Goal: Task Accomplishment & Management: Complete application form

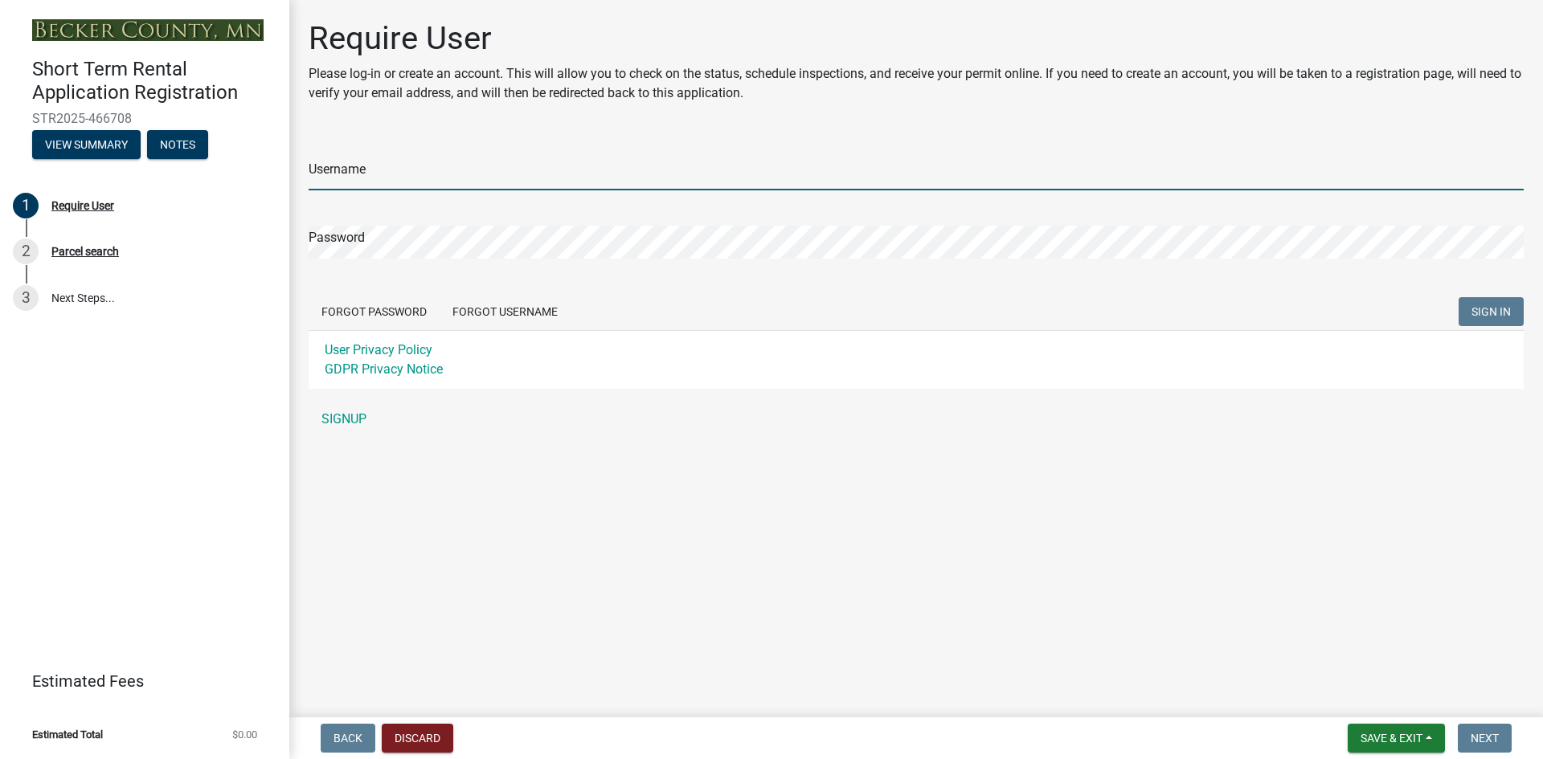
click at [340, 174] on input "Username" at bounding box center [916, 174] width 1215 height 33
click at [325, 420] on div "Username Password Forgot Password Forgot Username SIGN IN User Privacy Policy G…" at bounding box center [916, 285] width 1215 height 301
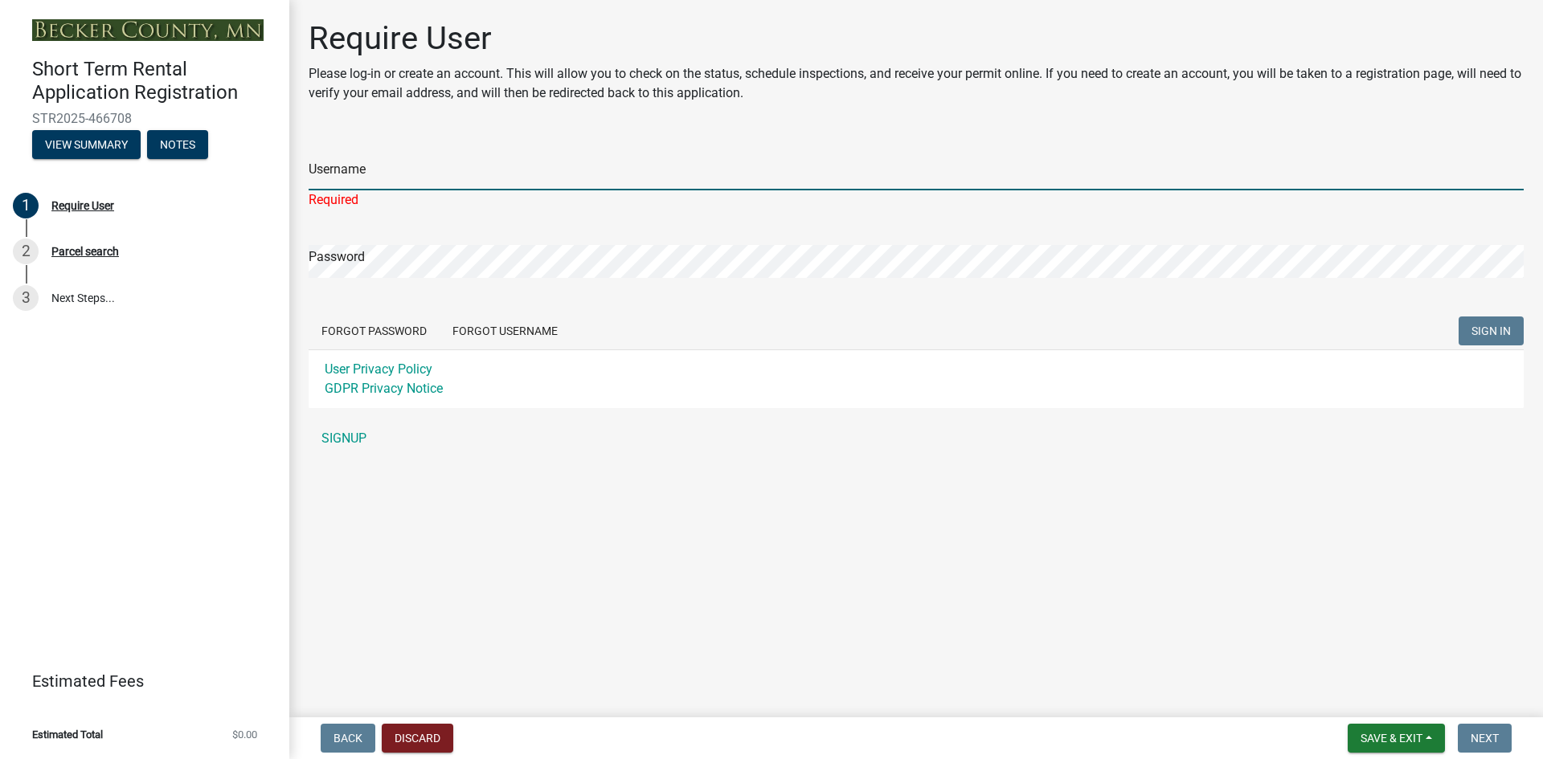
click at [349, 186] on input "Username" at bounding box center [916, 174] width 1215 height 33
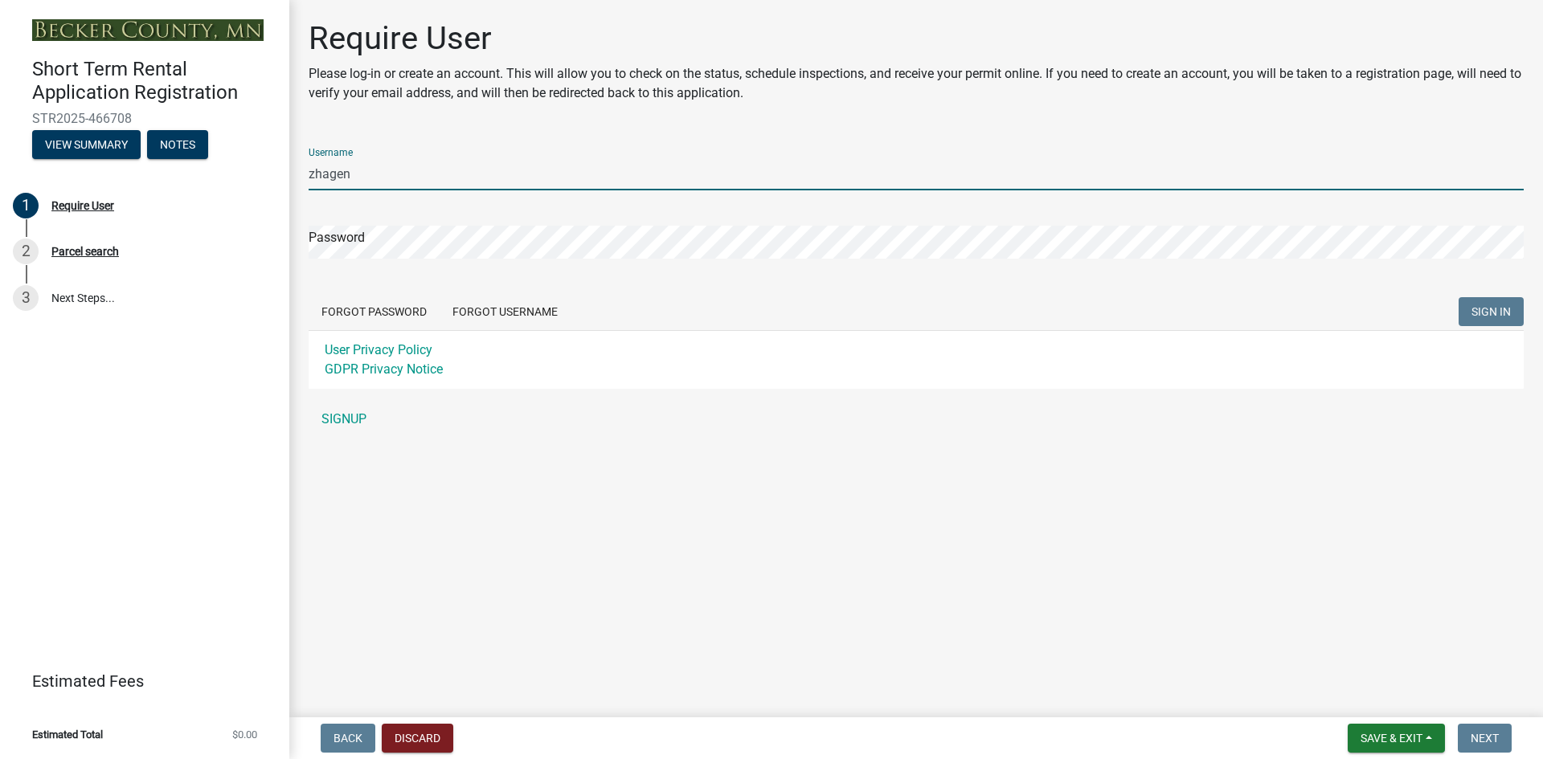
type input "zhagen"
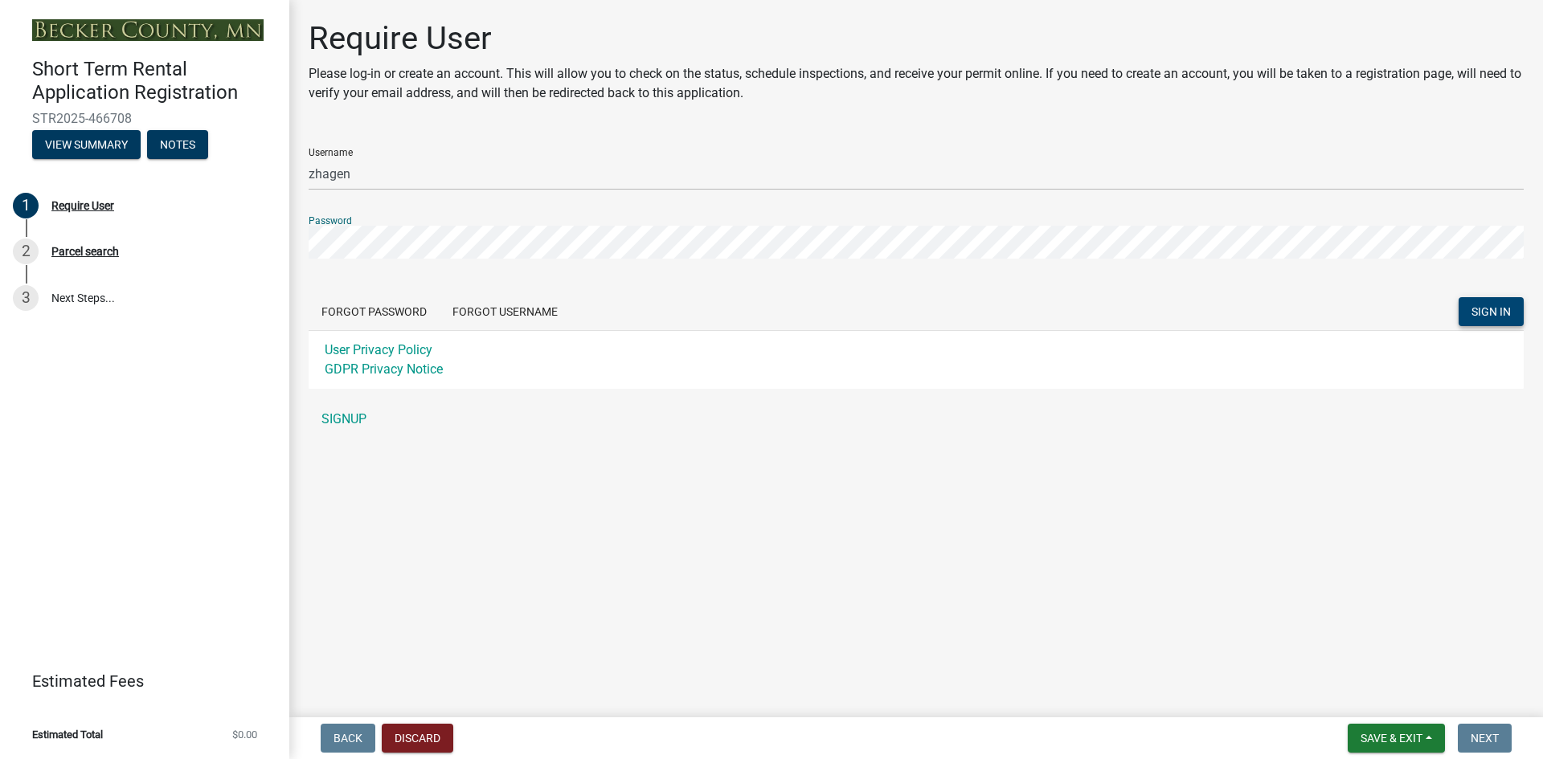
click at [1472, 304] on button "SIGN IN" at bounding box center [1491, 311] width 65 height 29
click at [1398, 729] on button "Save & Exit" at bounding box center [1396, 738] width 97 height 29
click at [1090, 636] on main "Require User Please log-in or create an account. This will allow you to check o…" at bounding box center [916, 355] width 1254 height 711
click at [331, 413] on link "SIGNUP" at bounding box center [916, 419] width 1215 height 32
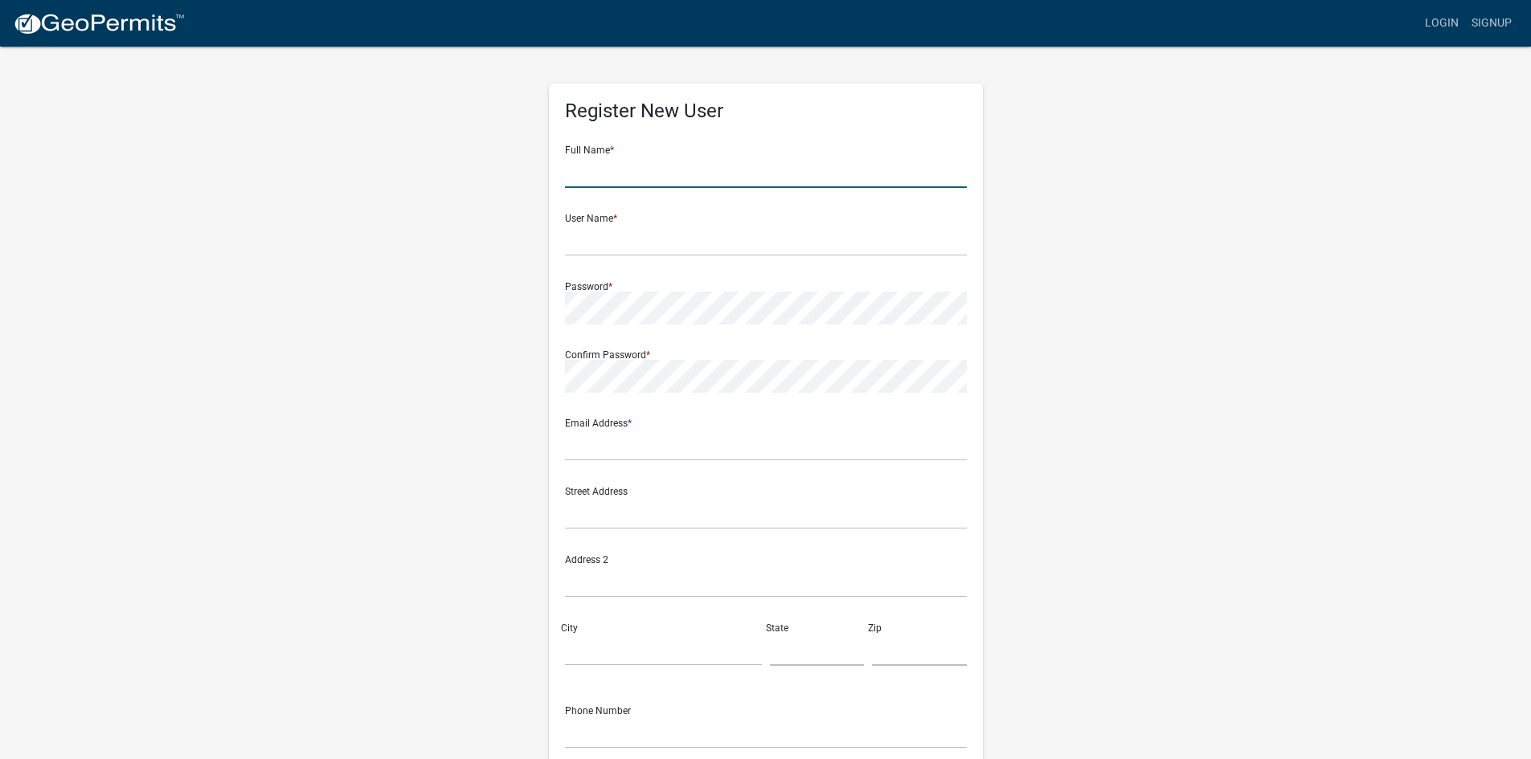
click at [609, 178] on input "text" at bounding box center [766, 171] width 402 height 33
type input "[PERSON_NAME]"
type input "H"
click at [624, 175] on input "[PERSON_NAME]" at bounding box center [766, 171] width 402 height 33
type input "[PERSON_NAME]"
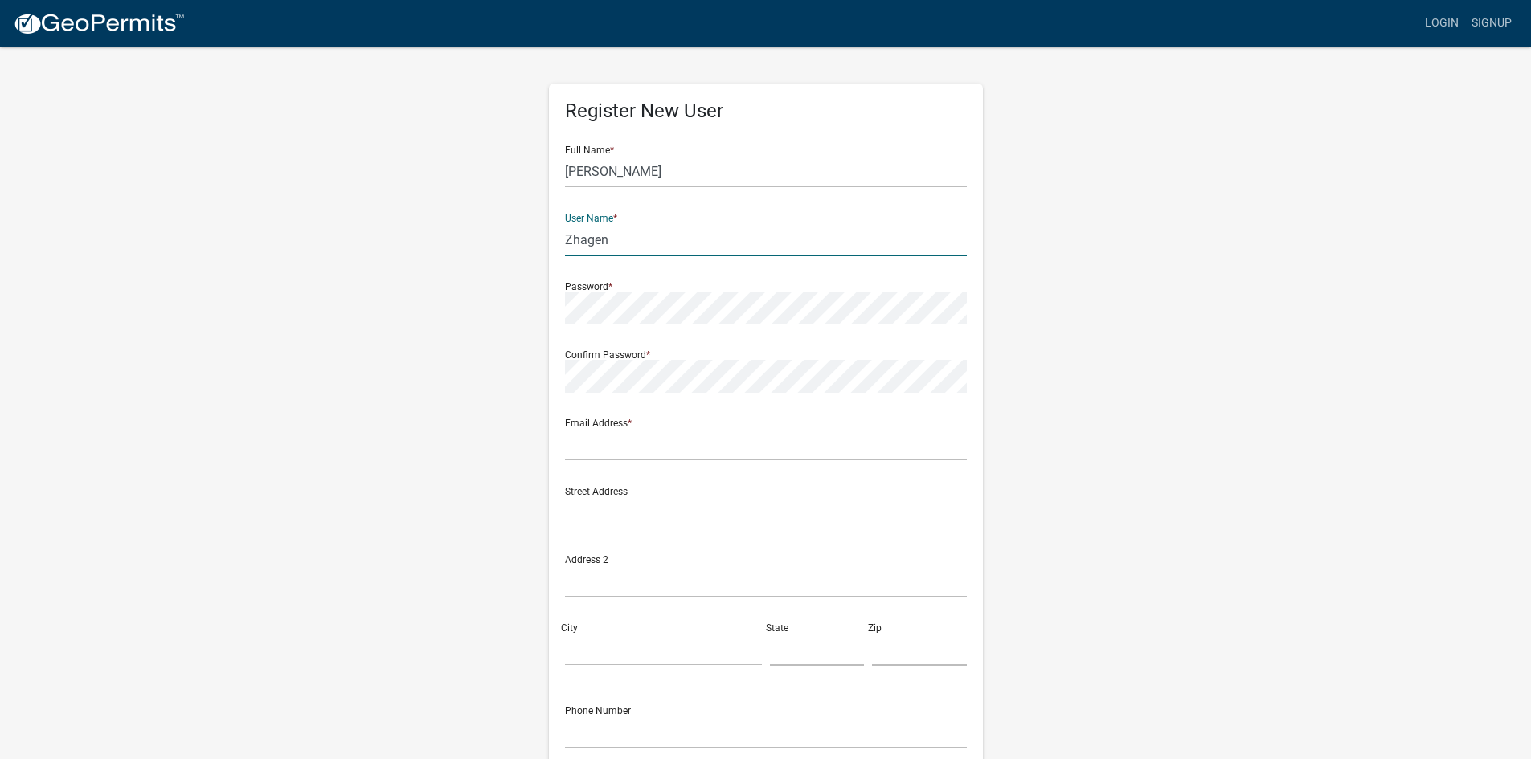
type input "Zhagen"
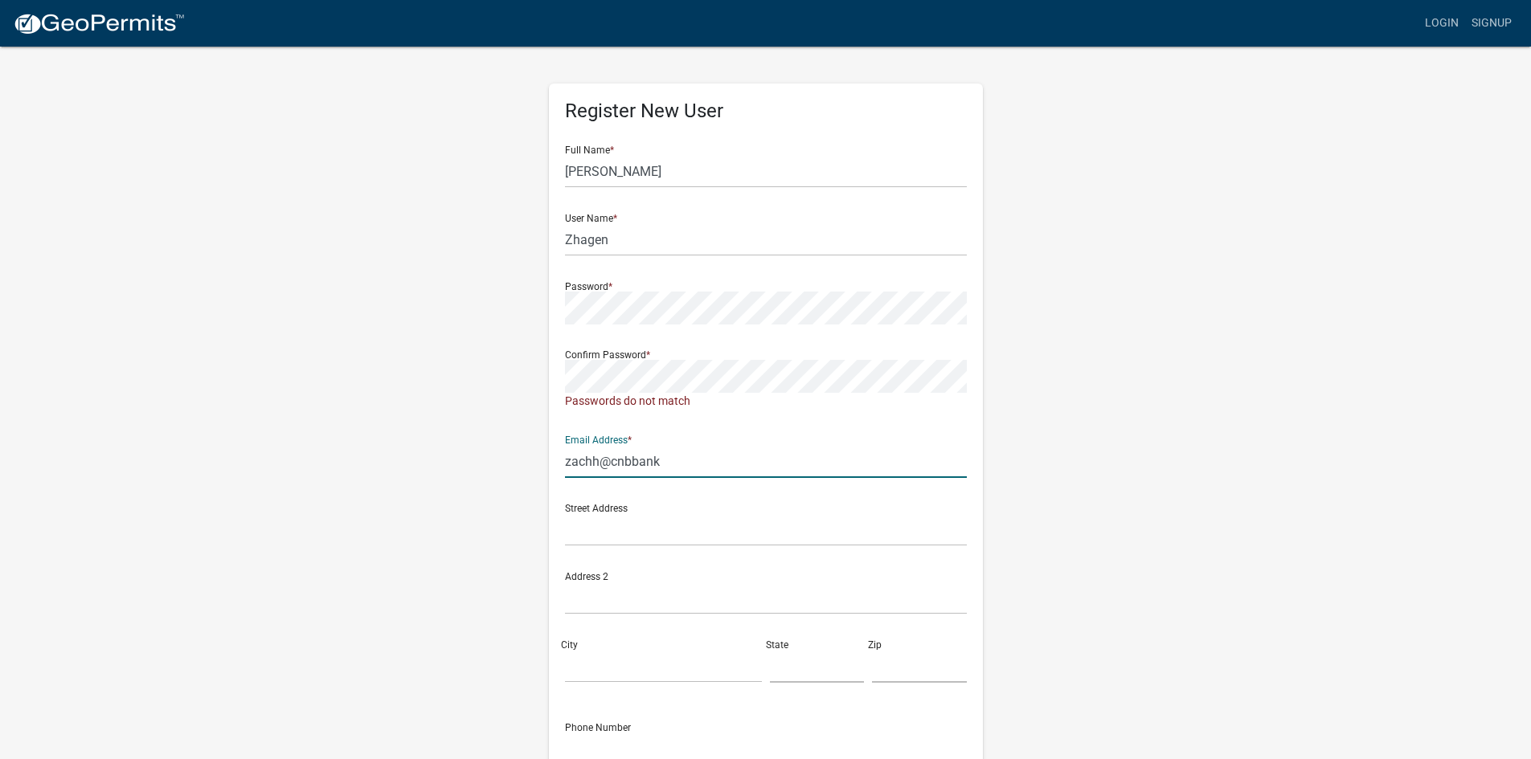
type input "[EMAIL_ADDRESS][DOMAIN_NAME]"
click at [622, 529] on input "text" at bounding box center [766, 530] width 402 height 33
type input "[STREET_ADDRESS]"
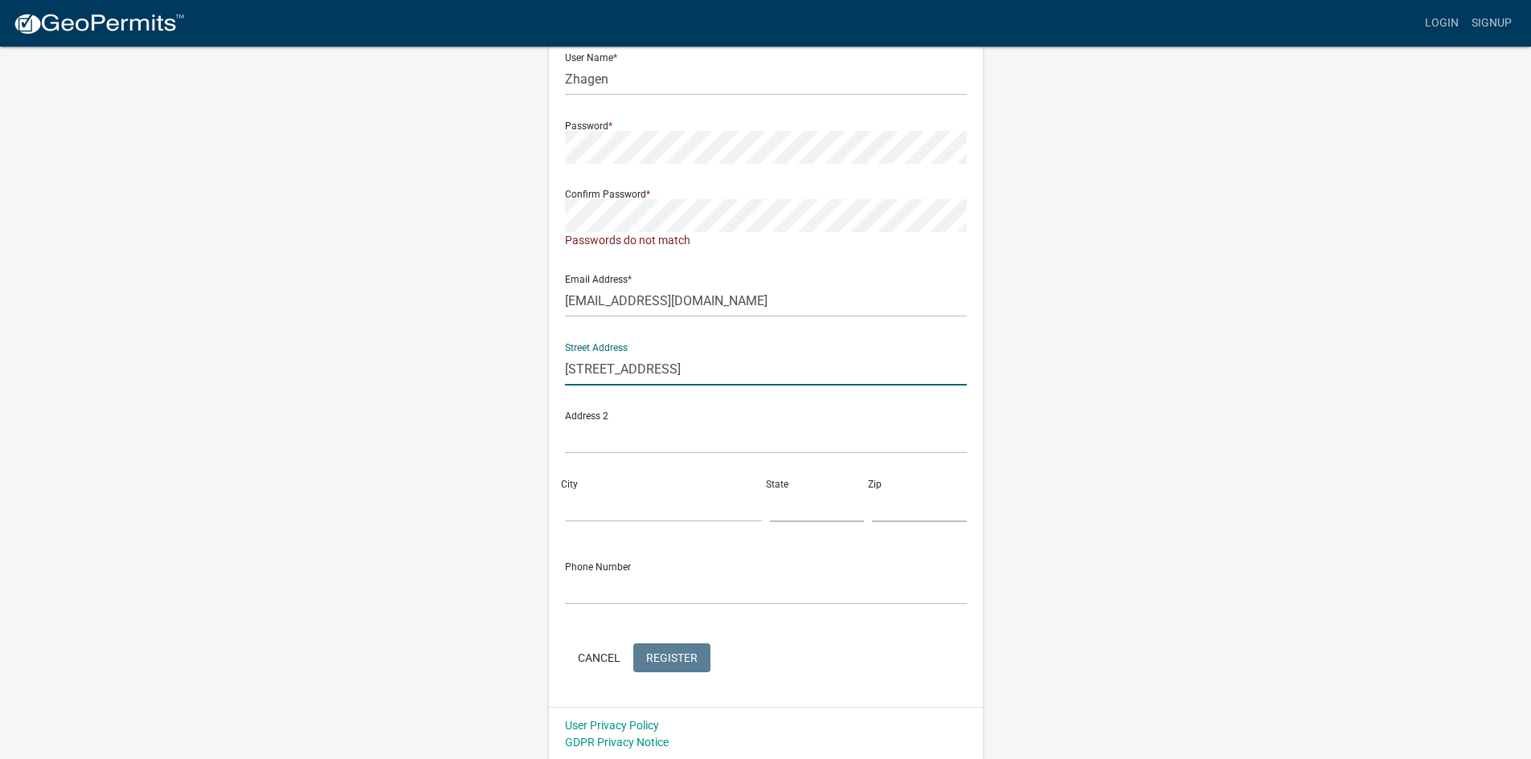
scroll to position [162, 0]
click at [596, 505] on input "City" at bounding box center [663, 504] width 197 height 33
type input "[GEOGRAPHIC_DATA]"
type input "MN"
type input "56470"
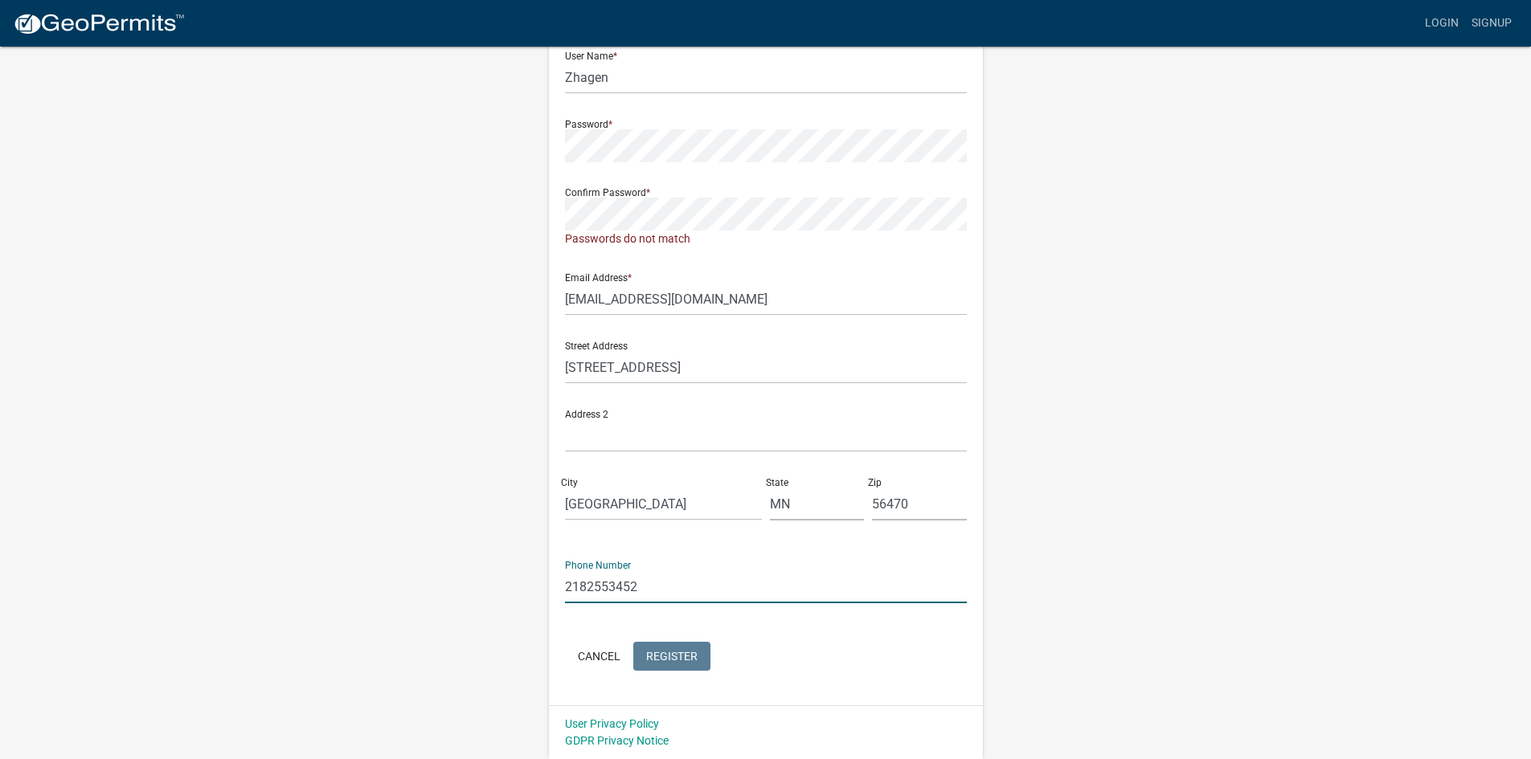
type input "2182553452"
click at [559, 142] on div "Register New User Full Name * [PERSON_NAME] User Name * Zhagen Password * Confi…" at bounding box center [766, 313] width 434 height 784
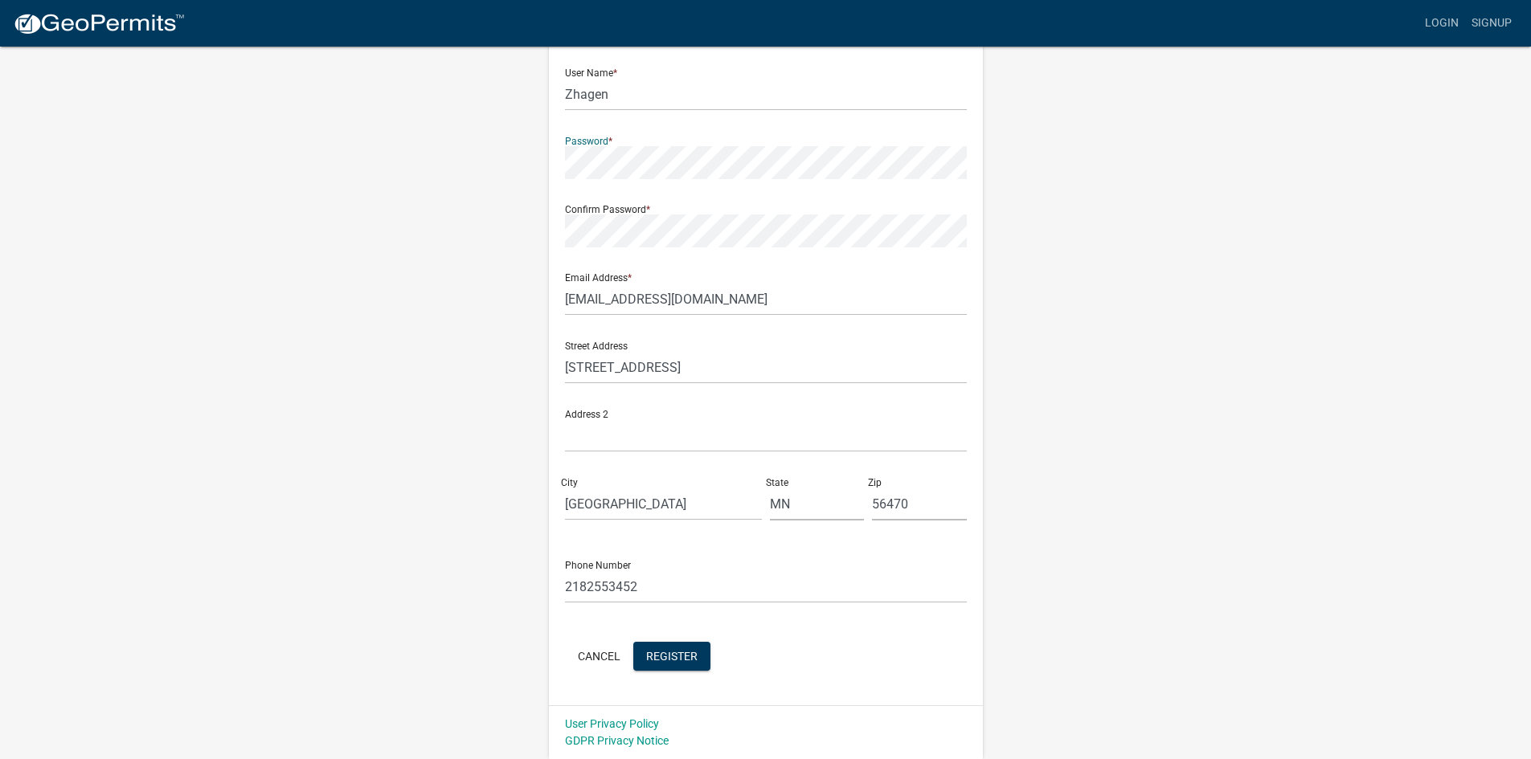
scroll to position [145, 0]
click at [685, 662] on span "Register" at bounding box center [671, 655] width 51 height 13
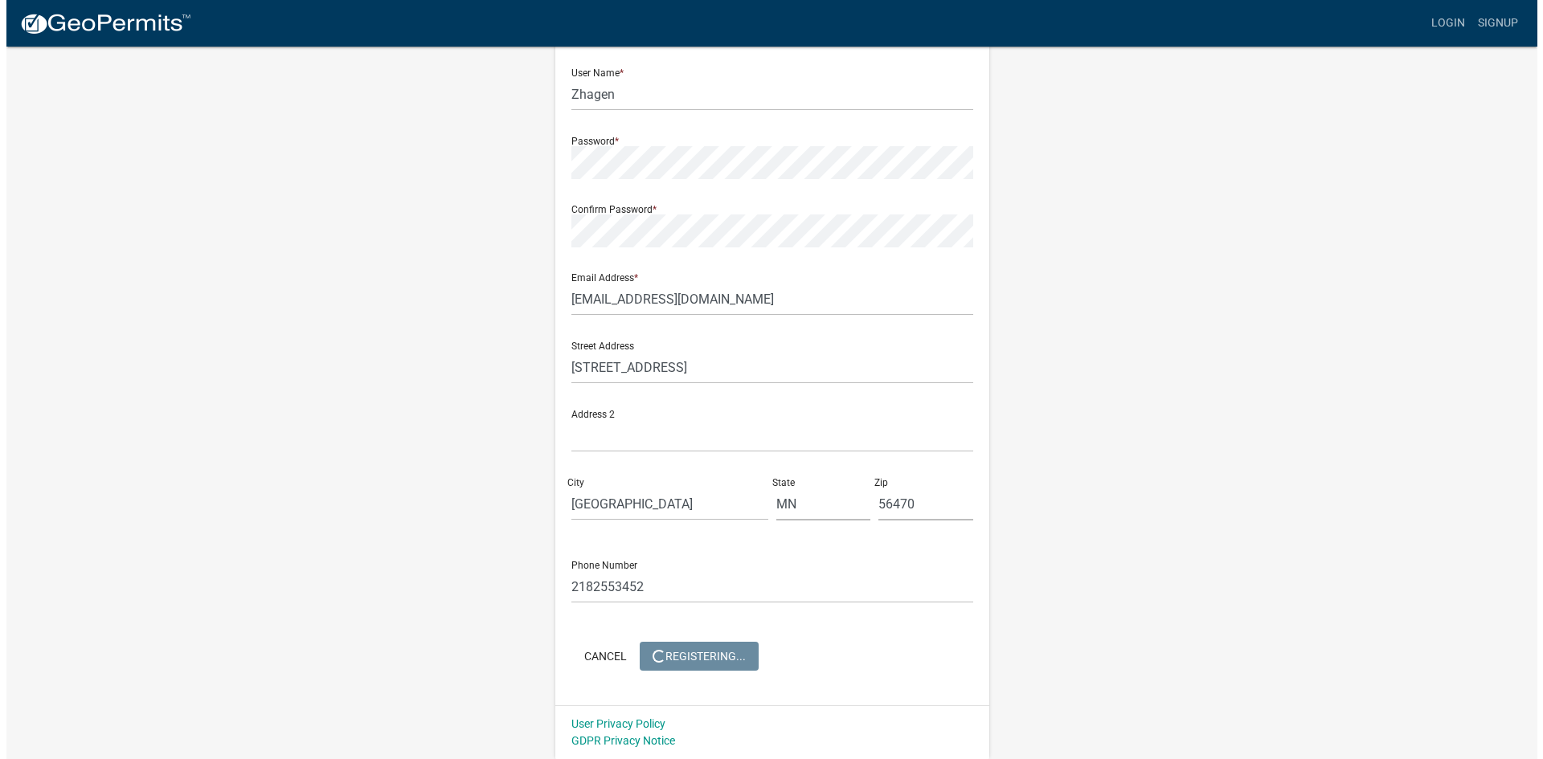
scroll to position [0, 0]
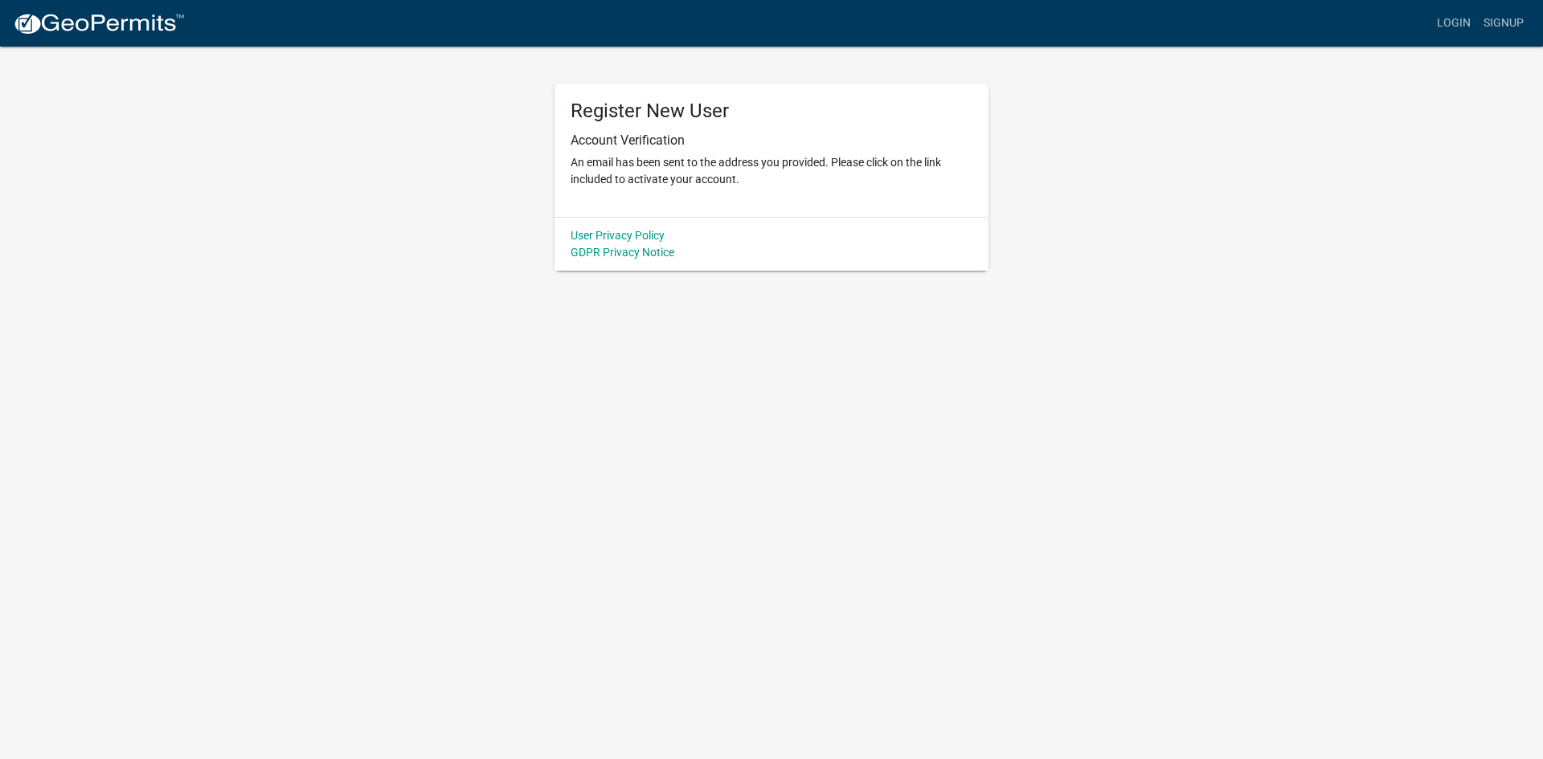
click at [649, 125] on div "Register New User Account Verification An email has been sent to the address yo…" at bounding box center [772, 150] width 434 height 133
